Goal: Task Accomplishment & Management: Complete application form

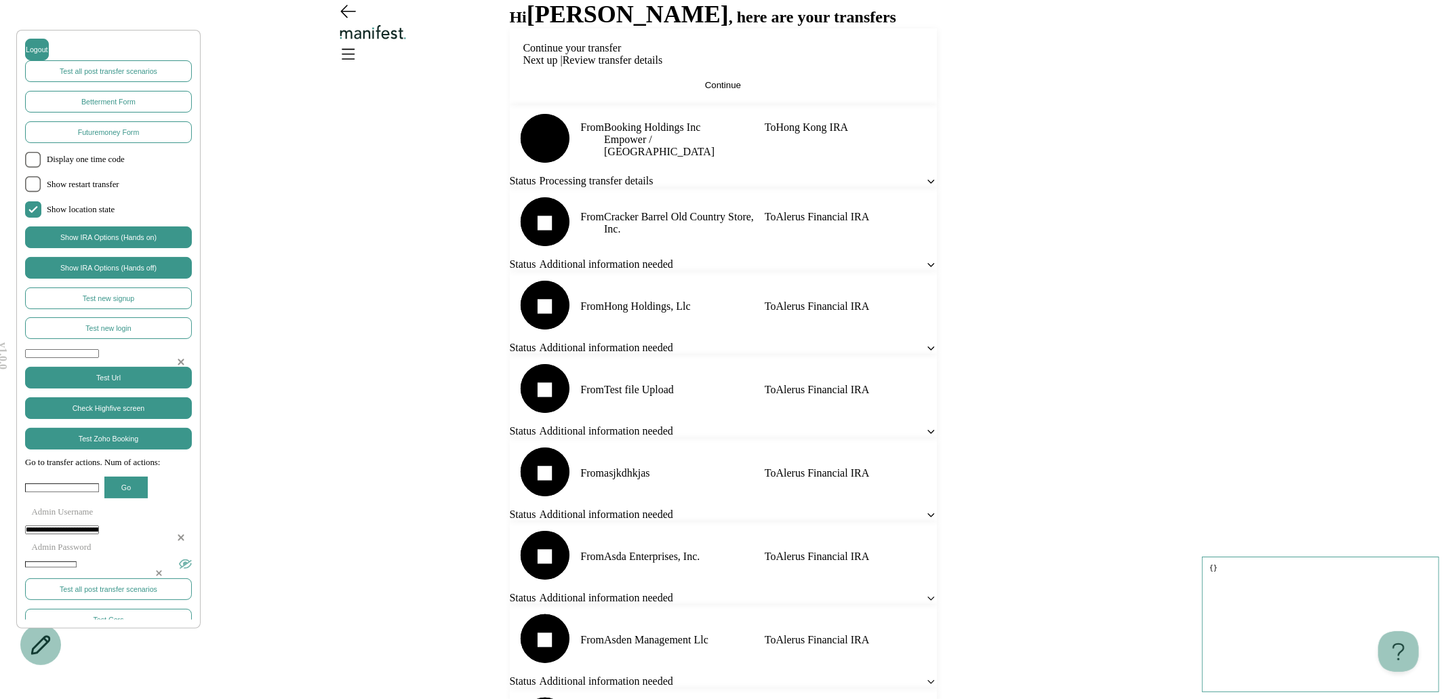
click at [655, 90] on button "Continue" at bounding box center [723, 85] width 400 height 10
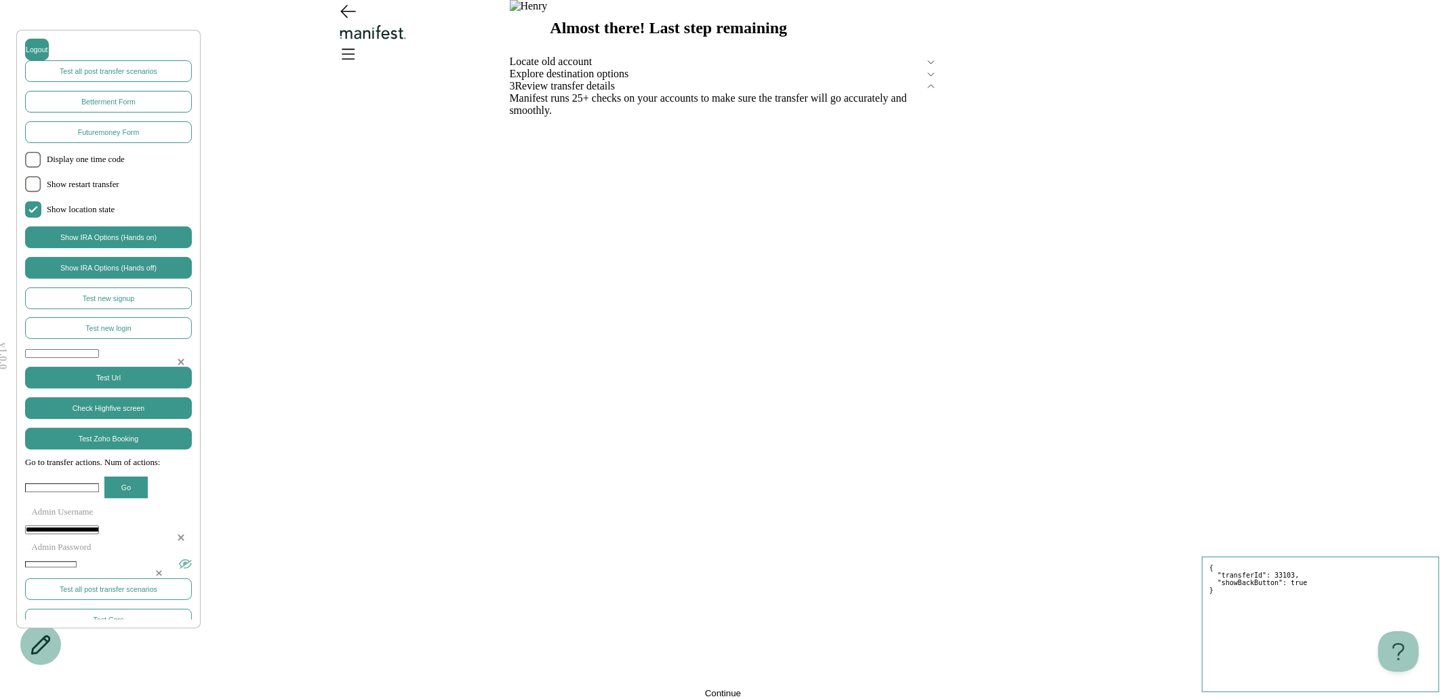
click at [655, 641] on div "Almost there! Last step remaining Locate old account Explore destination option…" at bounding box center [723, 349] width 427 height 699
click at [650, 688] on button "Continue" at bounding box center [723, 693] width 427 height 10
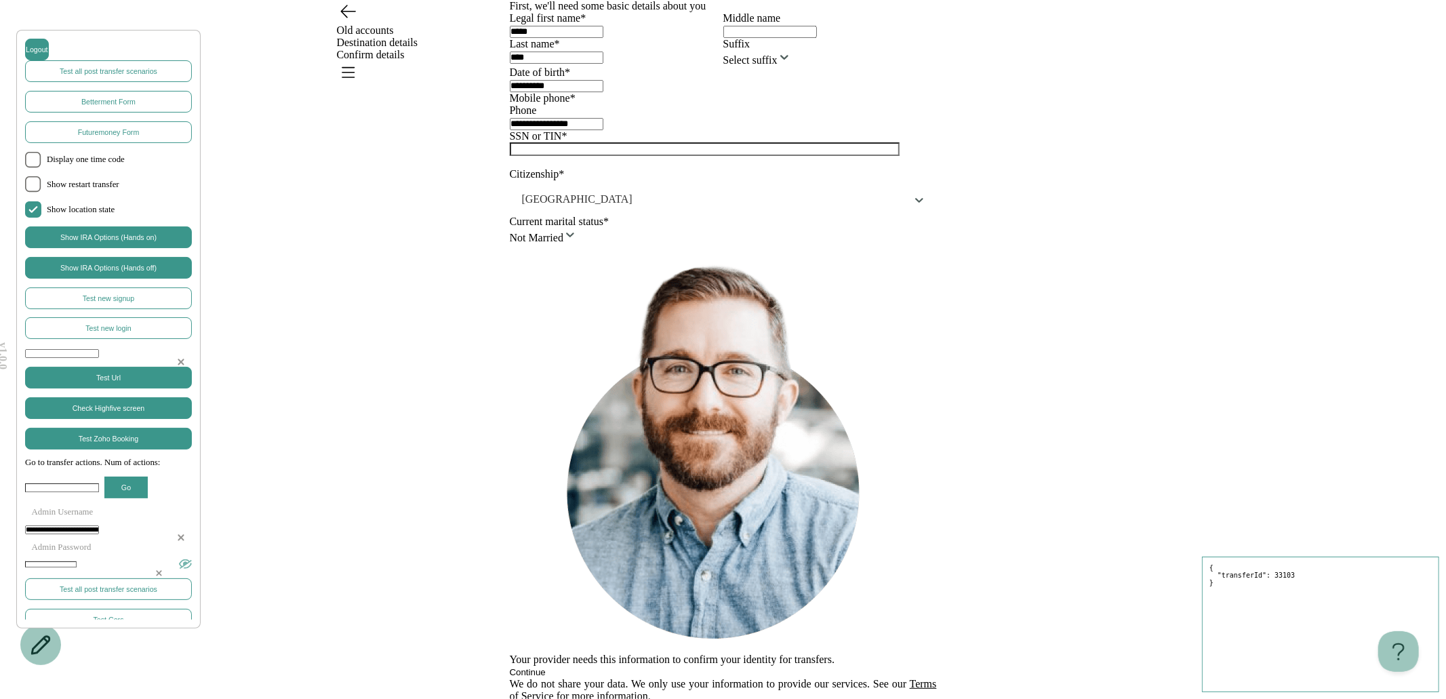
click at [346, 22] on icon "Go back" at bounding box center [348, 11] width 22 height 22
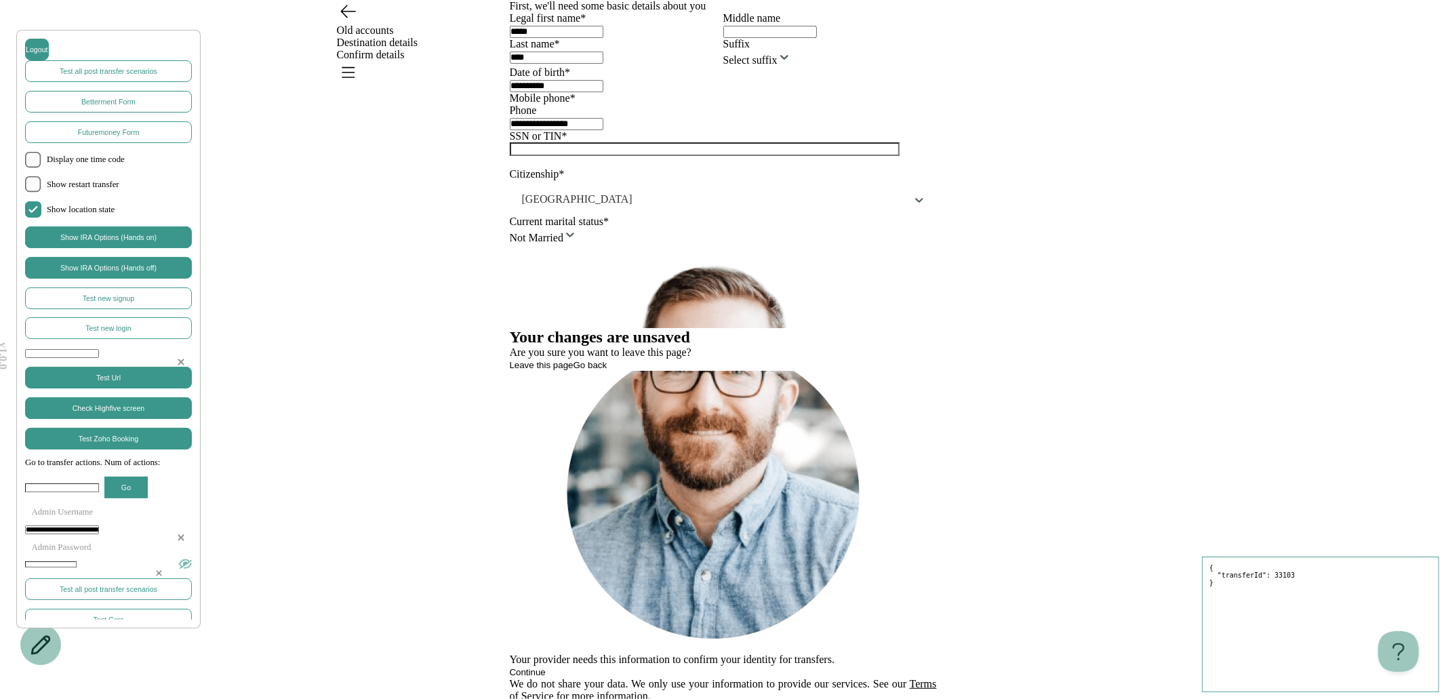
click at [608, 370] on span "Go back" at bounding box center [591, 365] width 34 height 10
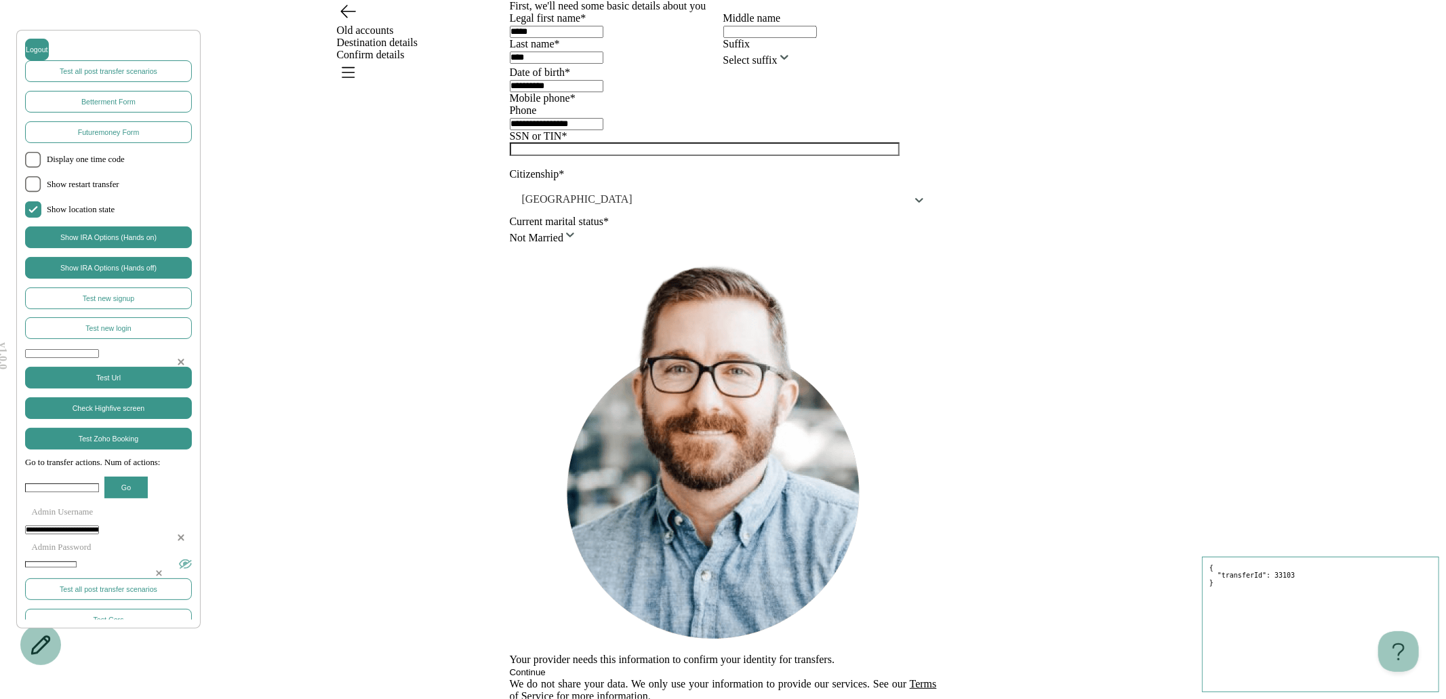
click at [346, 22] on icon "Go back" at bounding box center [348, 11] width 22 height 22
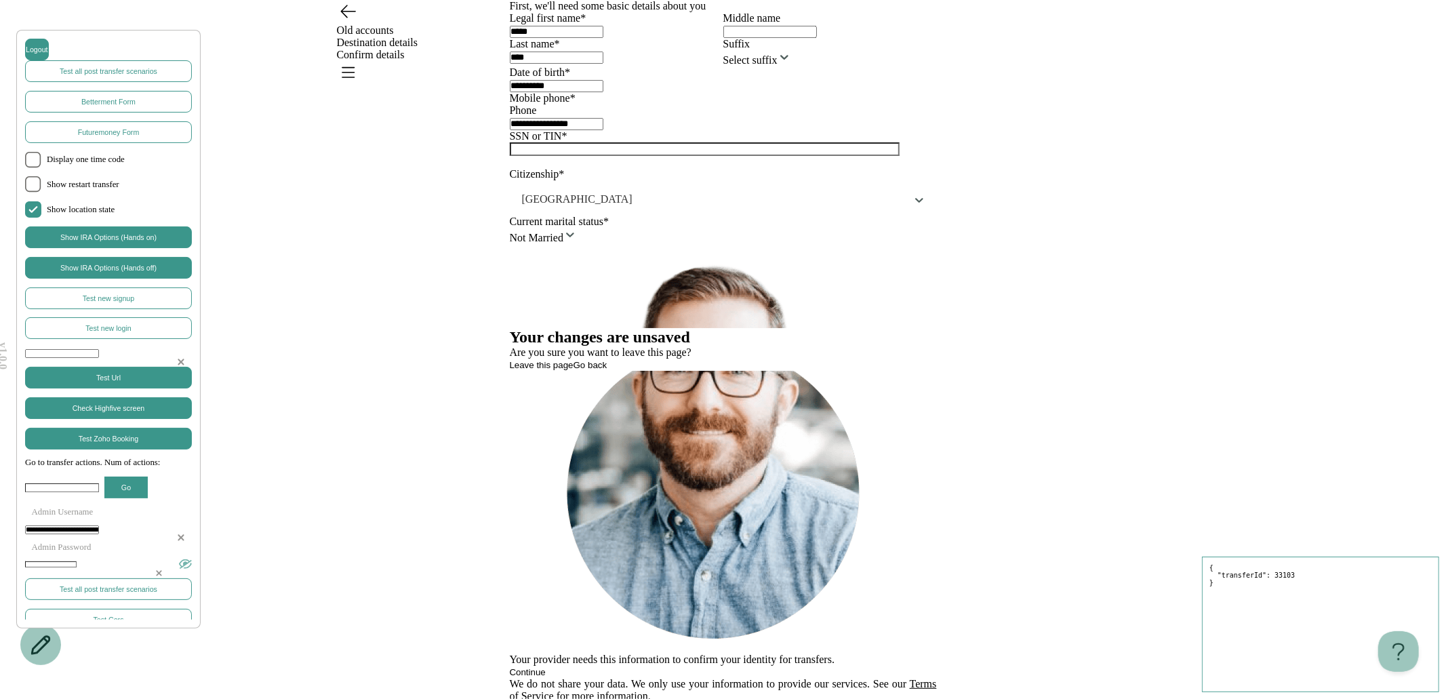
click at [574, 370] on span "Leave this page" at bounding box center [542, 365] width 64 height 10
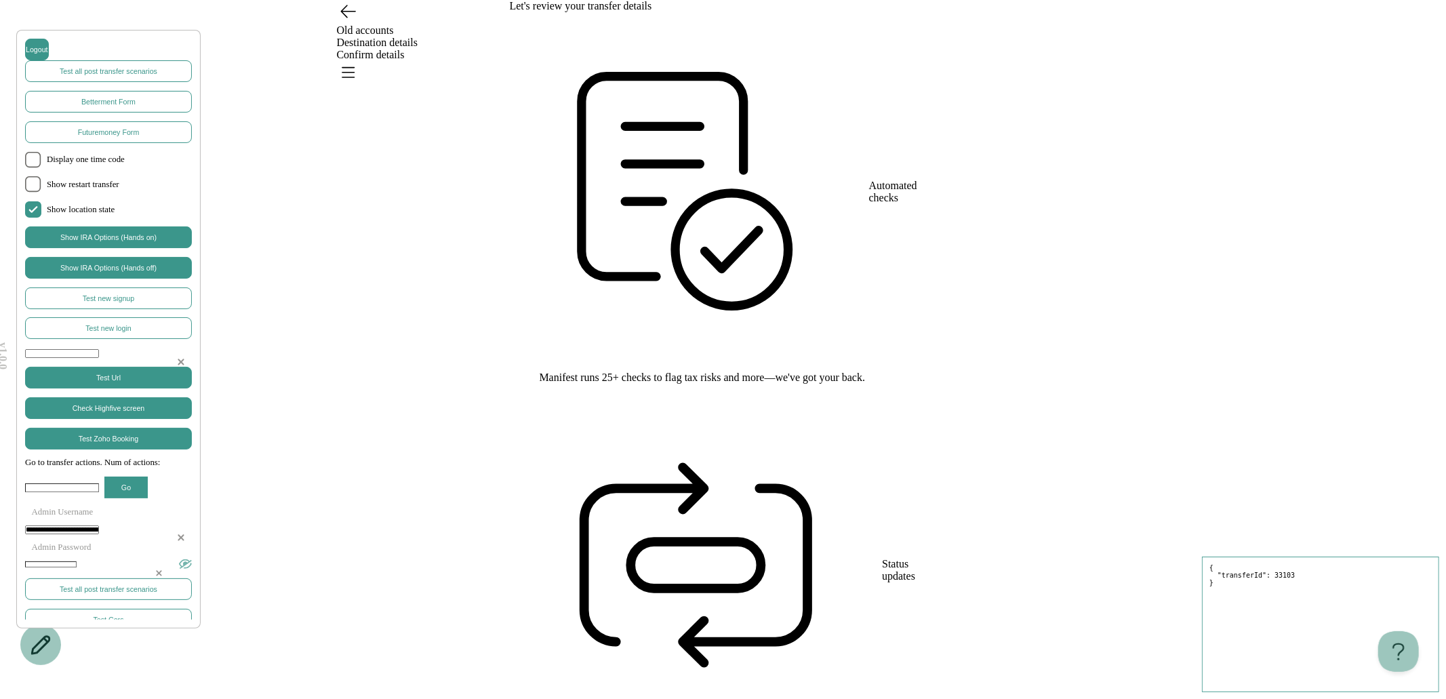
click at [359, 61] on icon "Open menu" at bounding box center [348, 72] width 22 height 22
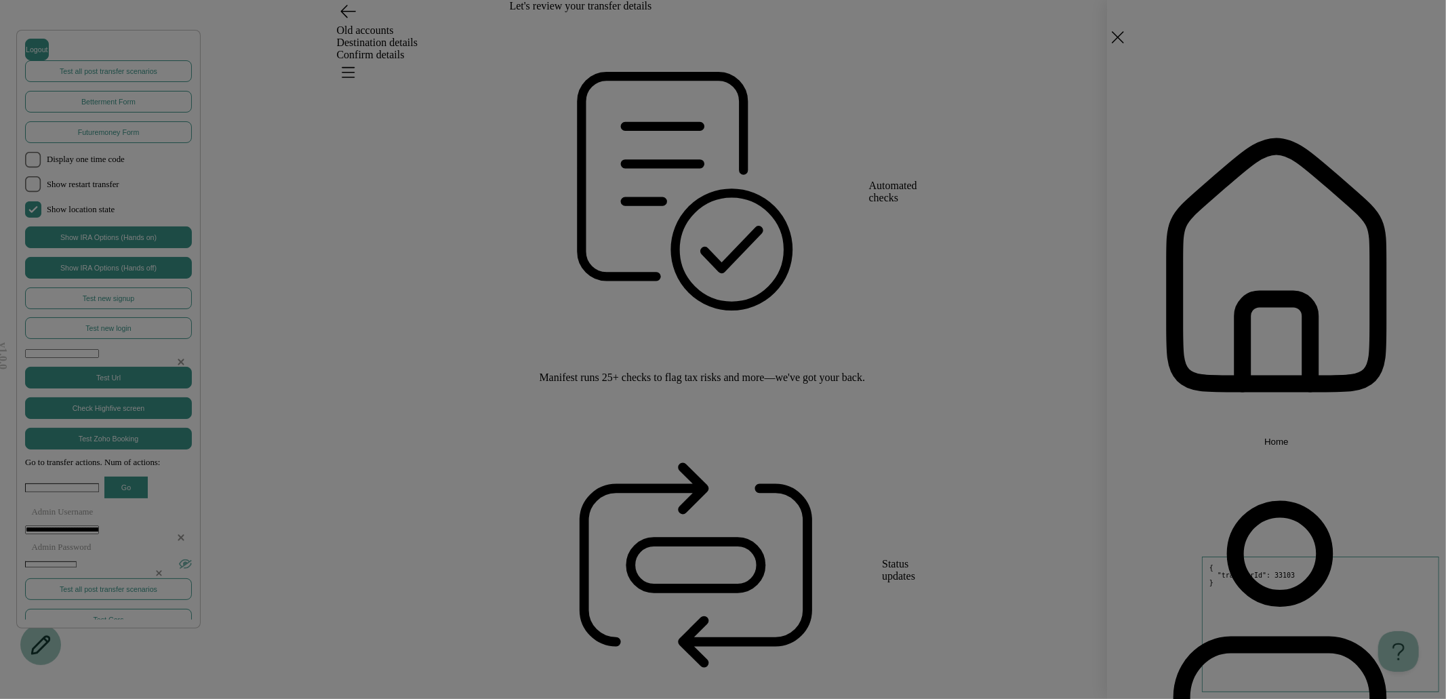
click at [854, 247] on div "Home Settings Sign out" at bounding box center [723, 349] width 1446 height 699
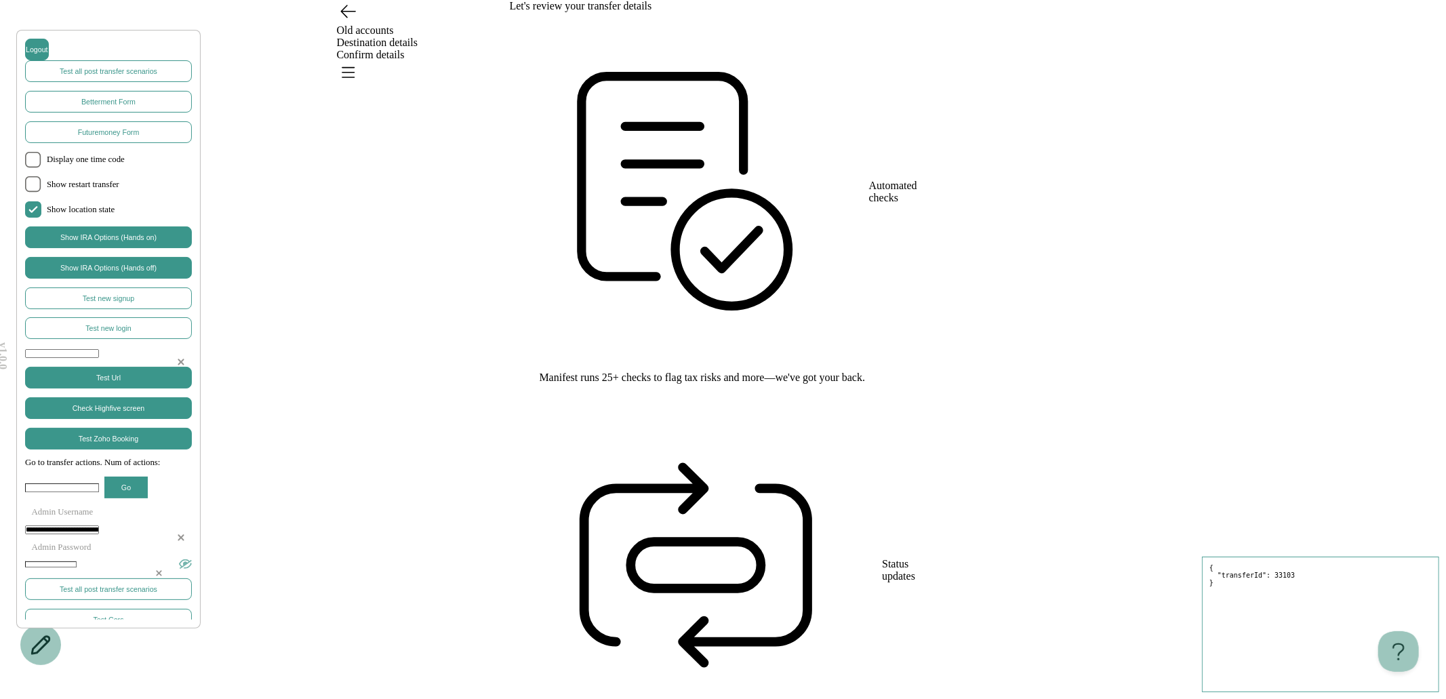
click at [341, 22] on icon "Go back" at bounding box center [348, 11] width 22 height 22
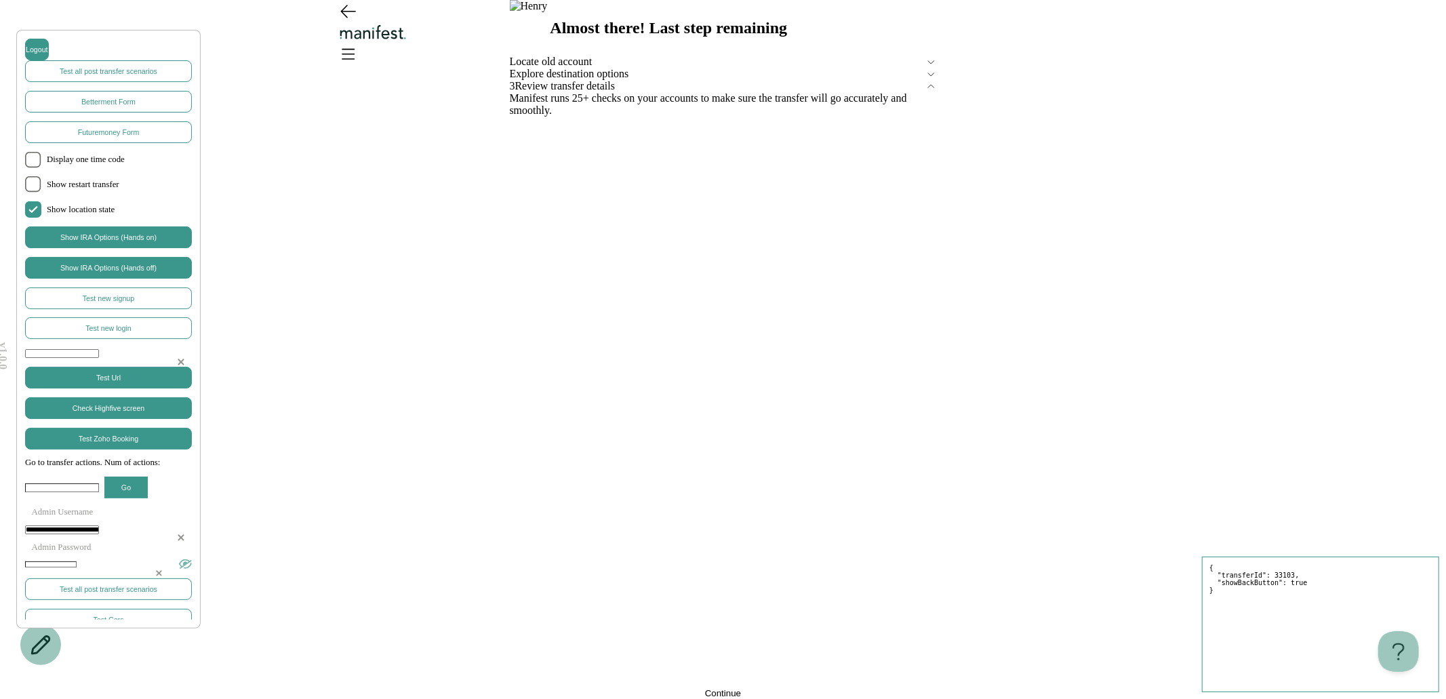
click at [606, 68] on span "Locate old account" at bounding box center [718, 62] width 416 height 12
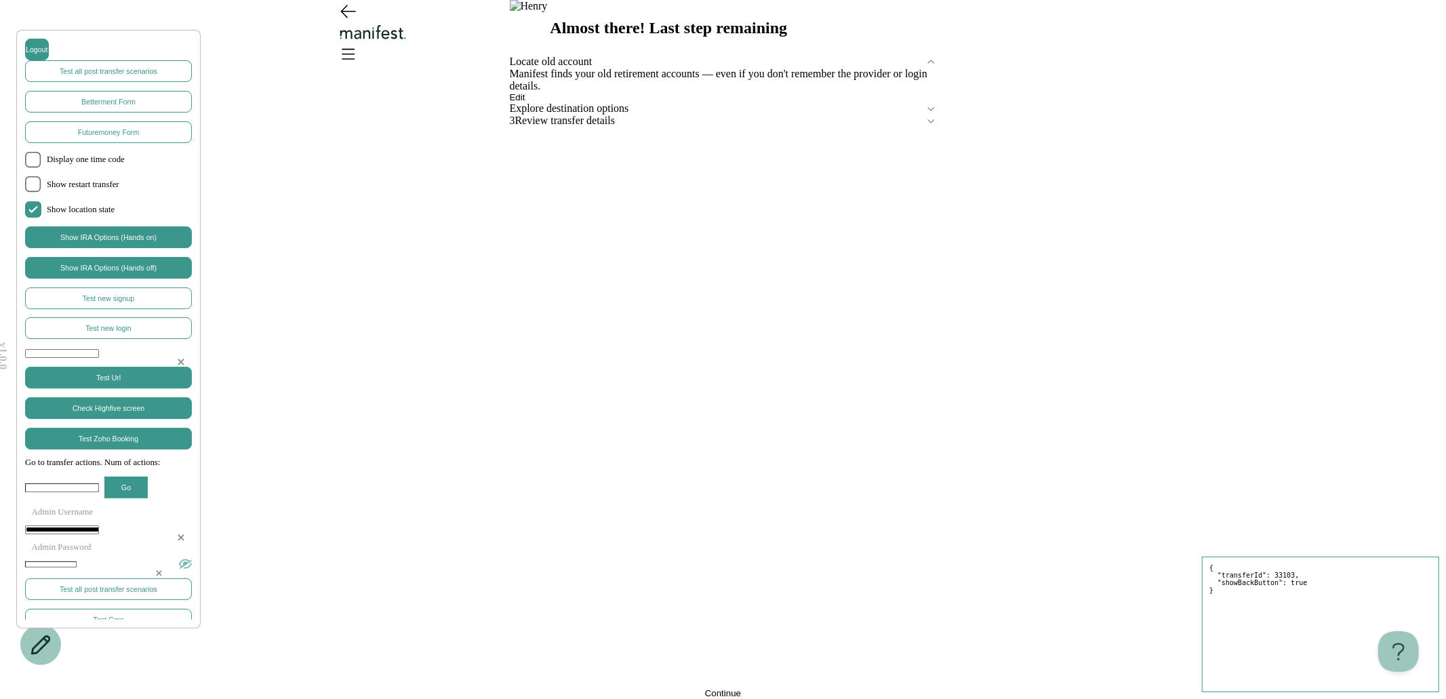
click at [525, 102] on span "Edit" at bounding box center [518, 97] width 16 height 10
